Goal: Task Accomplishment & Management: Manage account settings

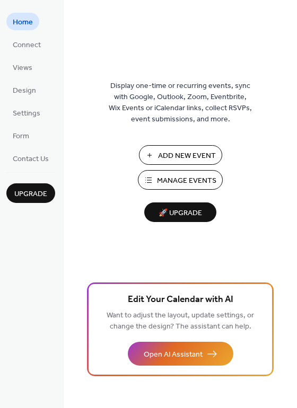
click at [177, 177] on span "Manage Events" at bounding box center [186, 181] width 59 height 11
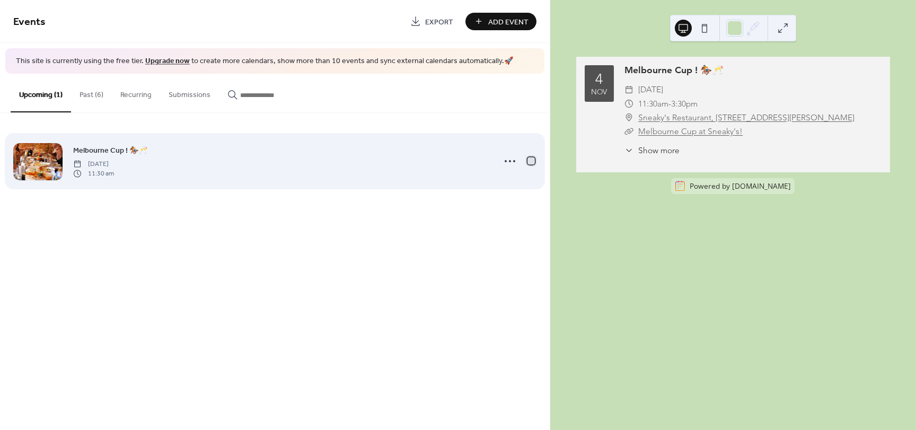
click at [533, 162] on div at bounding box center [531, 160] width 7 height 7
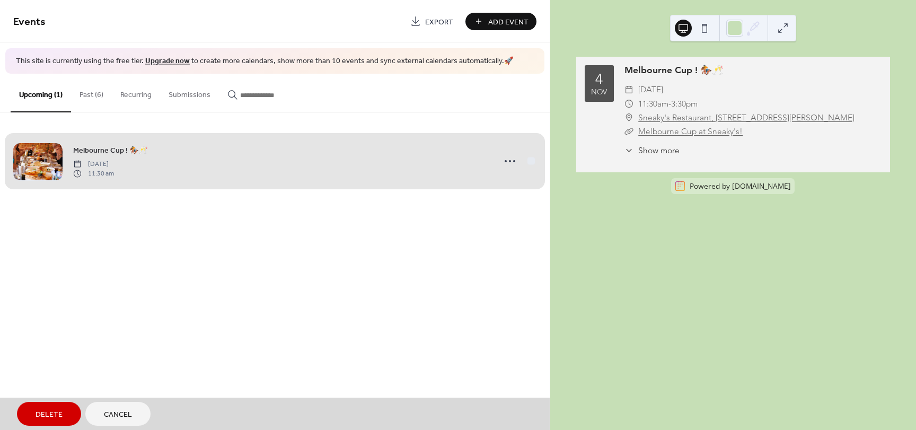
click at [495, 161] on div "Melbourne Cup ! 🏇🥂 Tuesday, November 4, 2025 11:30 am" at bounding box center [274, 161] width 523 height 65
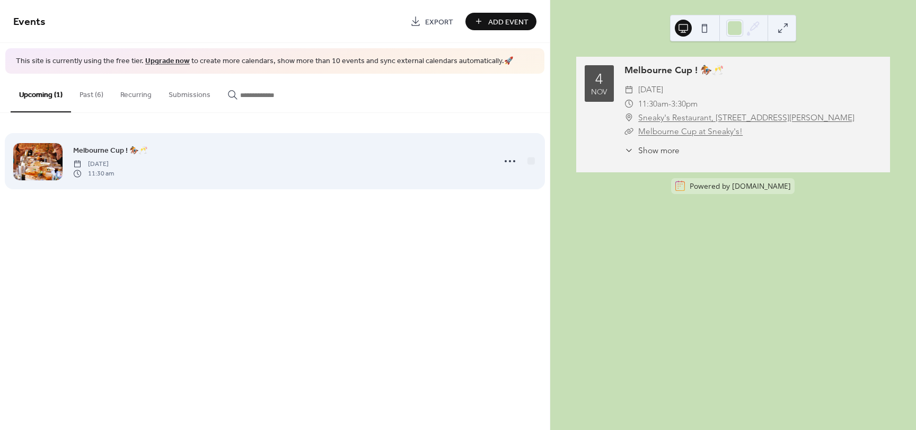
click at [523, 158] on div at bounding box center [518, 161] width 37 height 21
click at [514, 158] on icon at bounding box center [510, 161] width 17 height 17
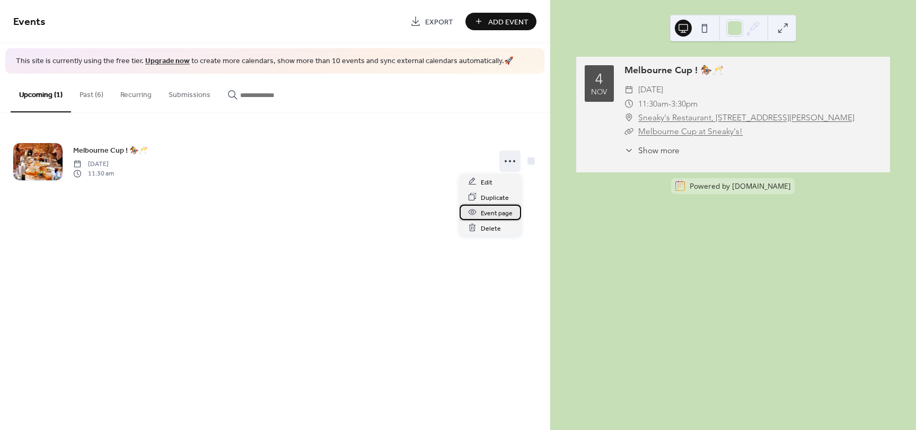
click at [499, 214] on span "Event page" at bounding box center [497, 212] width 32 height 11
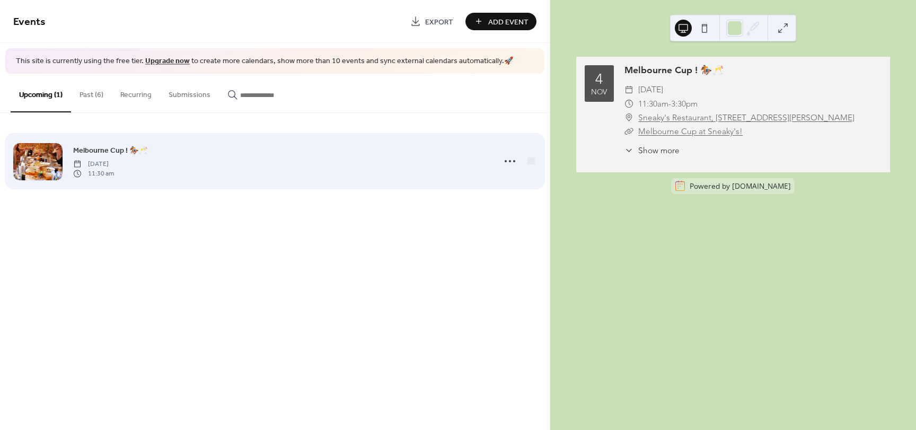
click at [258, 160] on div "Melbourne Cup ! 🏇🥂 Tuesday, November 4, 2025 11:30 am" at bounding box center [280, 161] width 415 height 34
click at [116, 151] on span "Melbourne Cup ! 🏇🥂" at bounding box center [110, 150] width 74 height 11
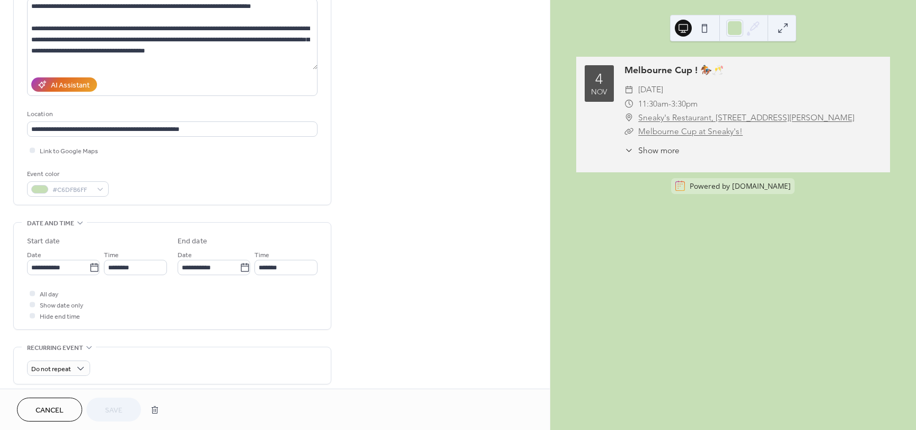
scroll to position [212, 0]
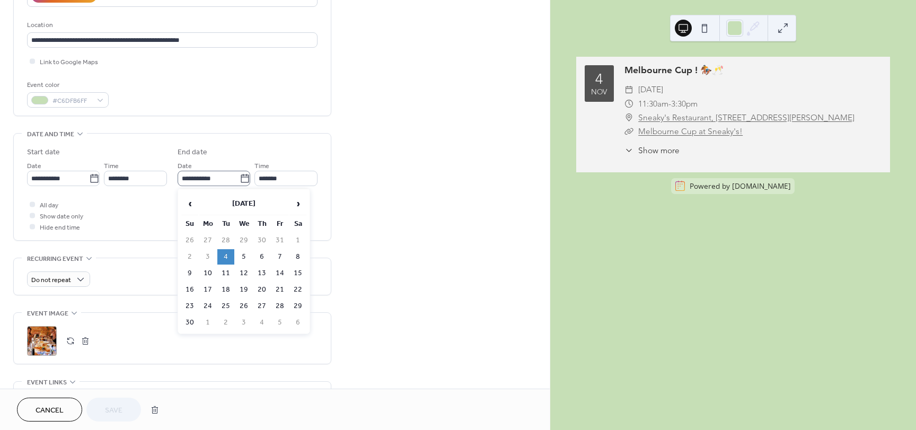
click at [240, 180] on icon at bounding box center [245, 178] width 11 height 11
click at [240, 180] on input "**********" at bounding box center [209, 178] width 62 height 15
click at [258, 198] on th "November 2025" at bounding box center [243, 204] width 89 height 23
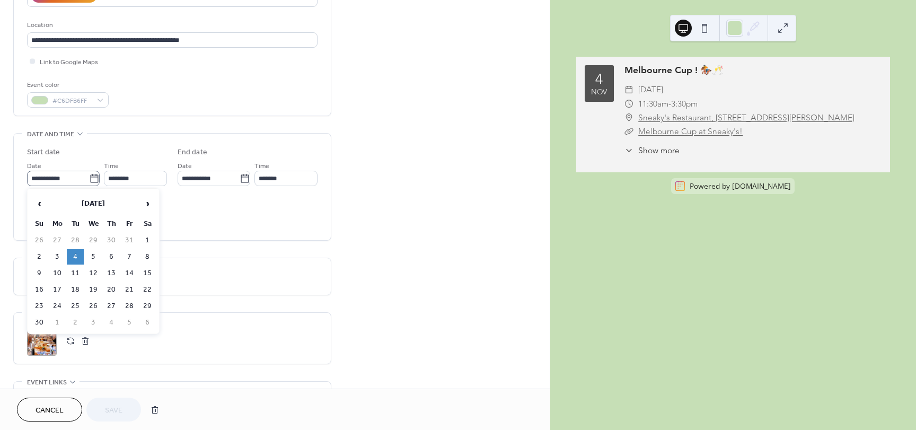
click at [92, 179] on icon at bounding box center [94, 178] width 11 height 11
click at [89, 179] on input "**********" at bounding box center [58, 178] width 62 height 15
click at [111, 202] on th "November 2025" at bounding box center [93, 204] width 89 height 23
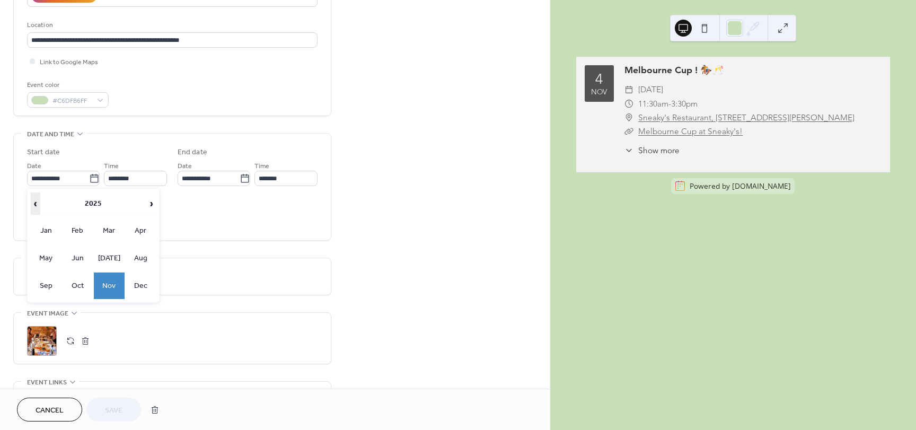
click at [38, 199] on span "‹" at bounding box center [35, 203] width 8 height 21
click at [117, 285] on td "Nov" at bounding box center [109, 286] width 31 height 27
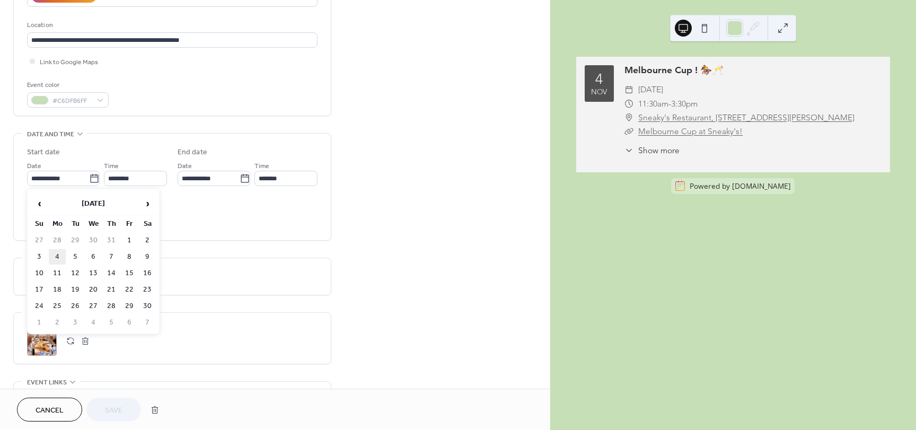
click at [63, 252] on td "4" at bounding box center [57, 256] width 17 height 15
type input "**********"
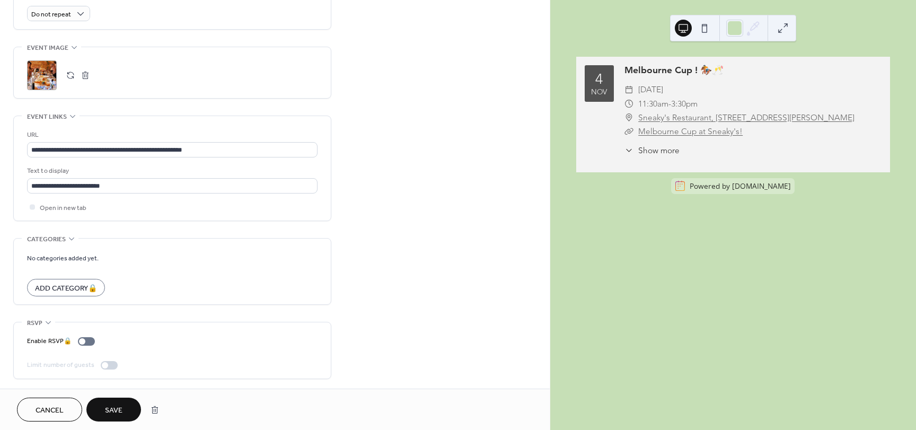
scroll to position [479, 0]
click at [114, 408] on span "Save" at bounding box center [114, 410] width 18 height 11
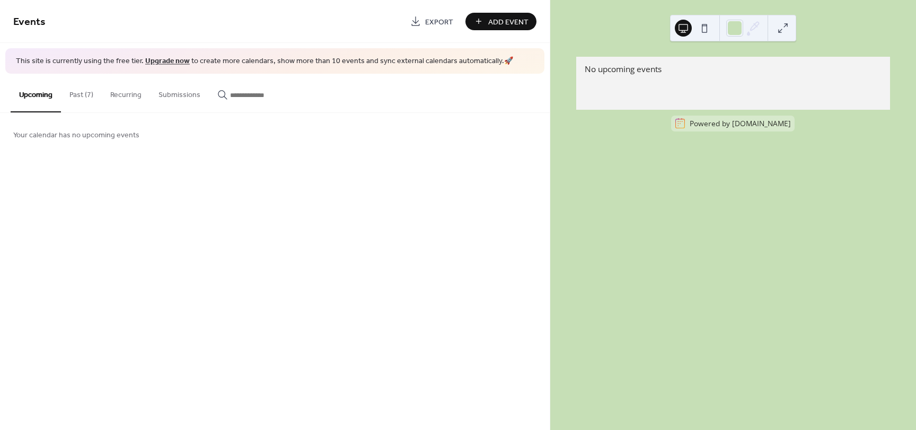
click at [83, 96] on button "Past (7)" at bounding box center [81, 93] width 41 height 38
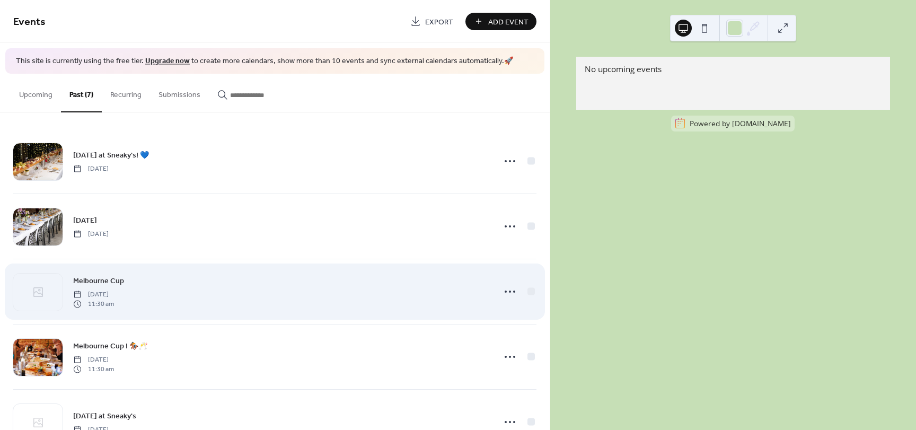
click at [263, 299] on div "Melbourne Cup Tuesday, November 5, 2024 11:30 am" at bounding box center [280, 292] width 415 height 34
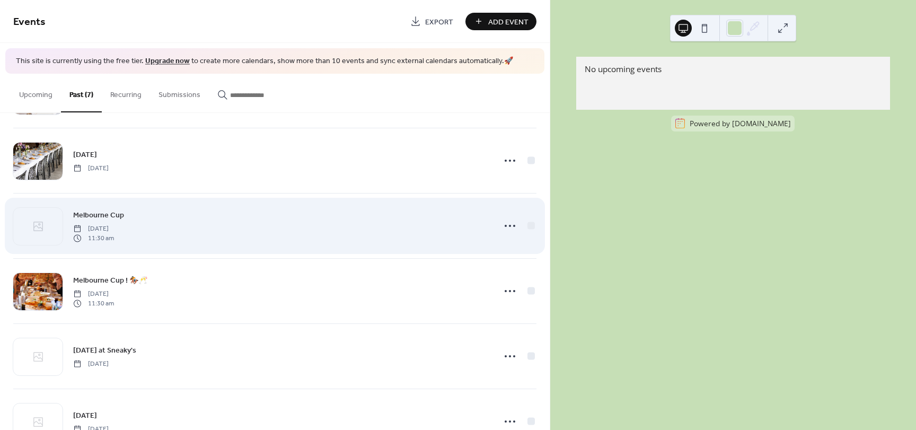
scroll to position [106, 0]
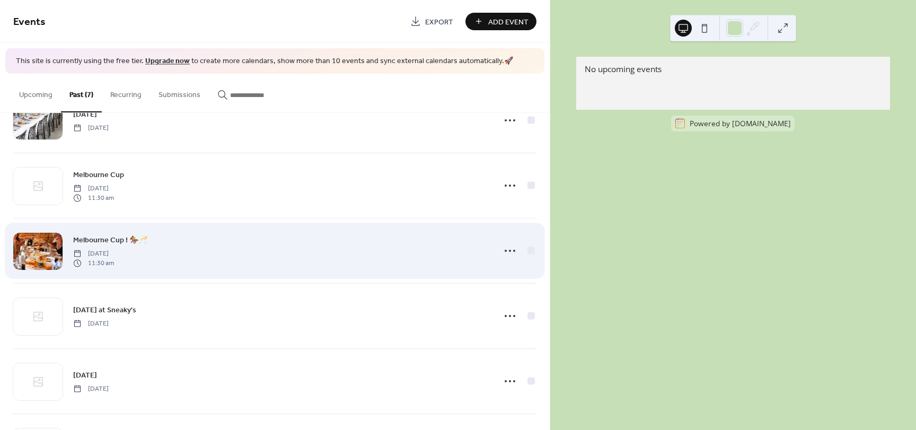
click at [224, 245] on div "Melbourne Cup ! 🏇🥂 Monday, November 4, 2024 11:30 am" at bounding box center [280, 251] width 415 height 34
click at [104, 237] on span "Melbourne Cup ! 🏇🥂" at bounding box center [110, 239] width 74 height 11
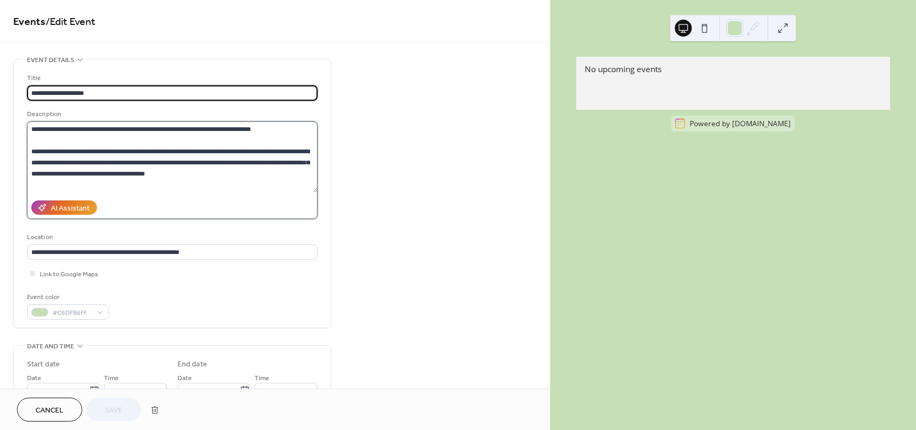
click at [221, 170] on textarea "**********" at bounding box center [172, 156] width 291 height 71
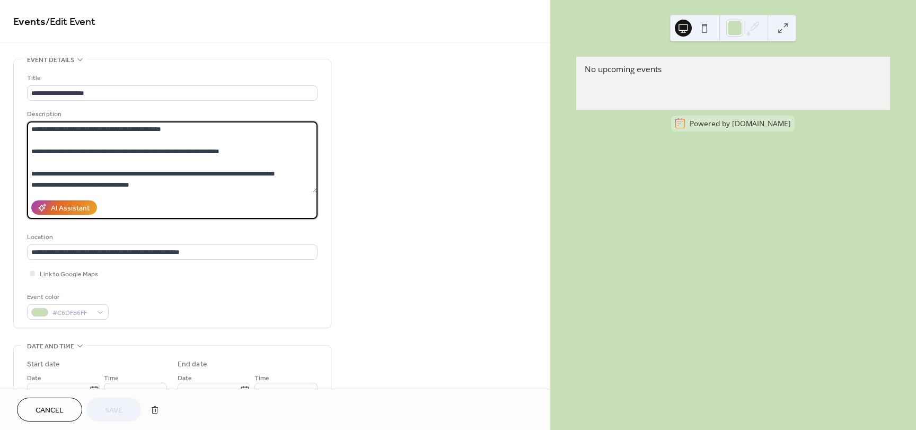
scroll to position [53, 0]
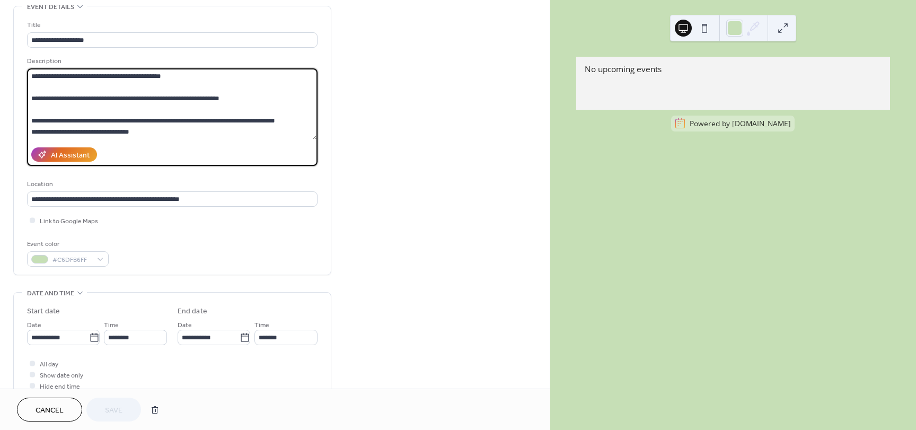
click at [33, 96] on textarea "**********" at bounding box center [172, 103] width 291 height 71
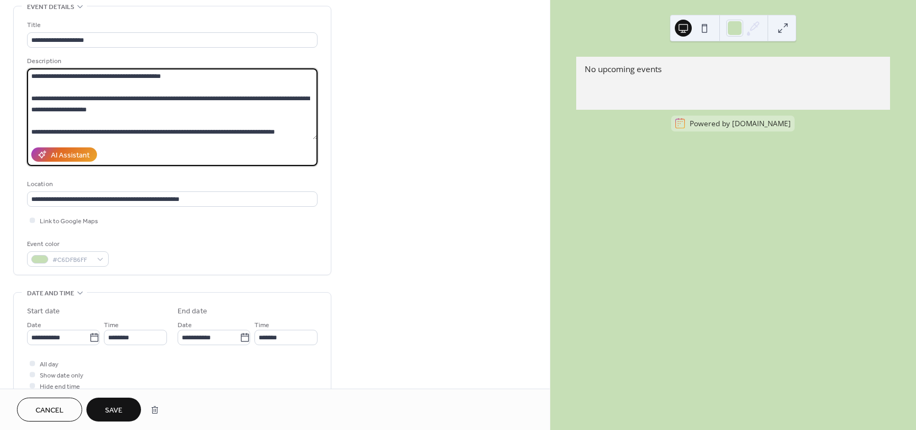
type textarea "**********"
click at [111, 412] on span "Save" at bounding box center [114, 410] width 18 height 11
